Goal: Information Seeking & Learning: Check status

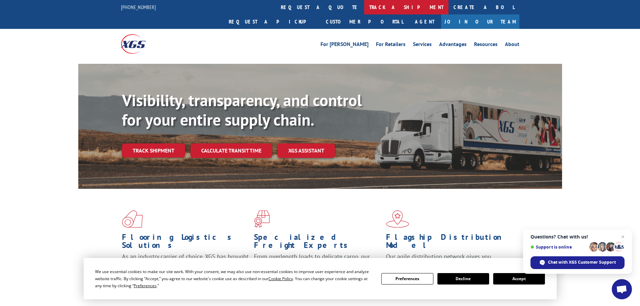
click at [364, 8] on link "track a shipment" at bounding box center [406, 7] width 84 height 14
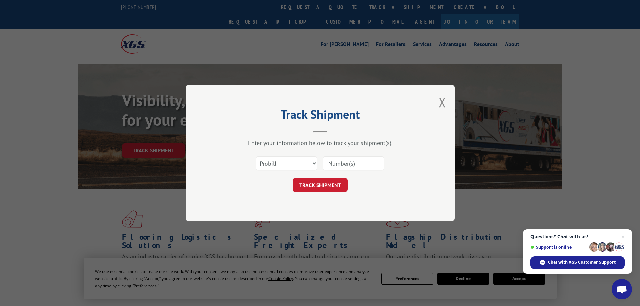
click at [330, 164] on input at bounding box center [354, 163] width 62 height 14
paste input "5499607"
type input "5499607"
click at [271, 163] on select "Select category... Probill BOL PO" at bounding box center [287, 163] width 62 height 14
select select "bol"
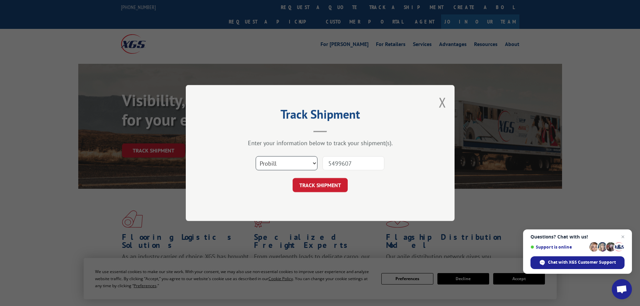
click at [256, 156] on select "Select category... Probill BOL PO" at bounding box center [287, 163] width 62 height 14
click at [324, 190] on button "TRACK SHIPMENT" at bounding box center [320, 185] width 55 height 14
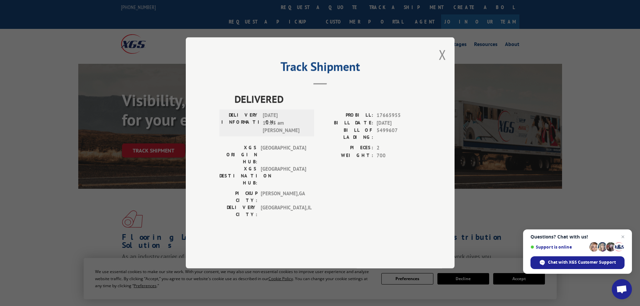
click at [438, 68] on div "Track Shipment DELIVERED DELIVERY INFORMATION: [DATE] 10:55 am [PERSON_NAME]: 1…" at bounding box center [320, 152] width 269 height 231
click at [445, 63] on button "Close modal" at bounding box center [442, 55] width 7 height 18
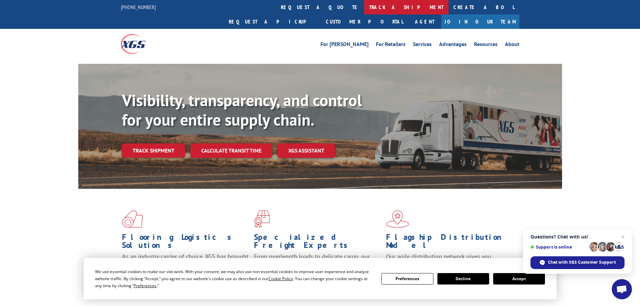
click at [364, 12] on link "track a shipment" at bounding box center [406, 7] width 84 height 14
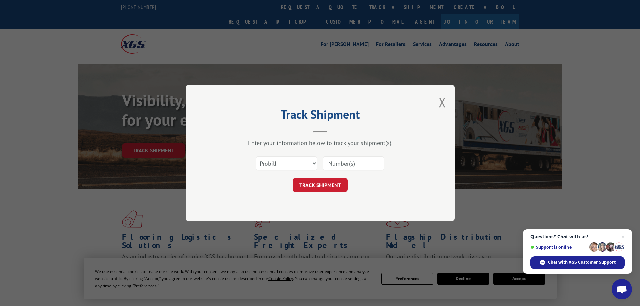
click at [343, 164] on input at bounding box center [354, 163] width 62 height 14
paste input "5549185"
type input "5549185"
click at [291, 160] on select "Select category... Probill BOL PO" at bounding box center [287, 163] width 62 height 14
select select "bol"
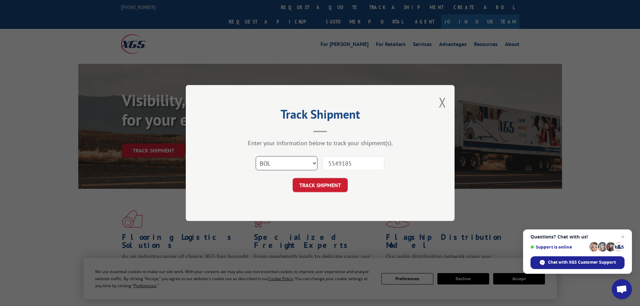
click at [256, 156] on select "Select category... Probill BOL PO" at bounding box center [287, 163] width 62 height 14
click at [301, 183] on button "TRACK SHIPMENT" at bounding box center [320, 185] width 55 height 14
